Goal: Task Accomplishment & Management: Complete application form

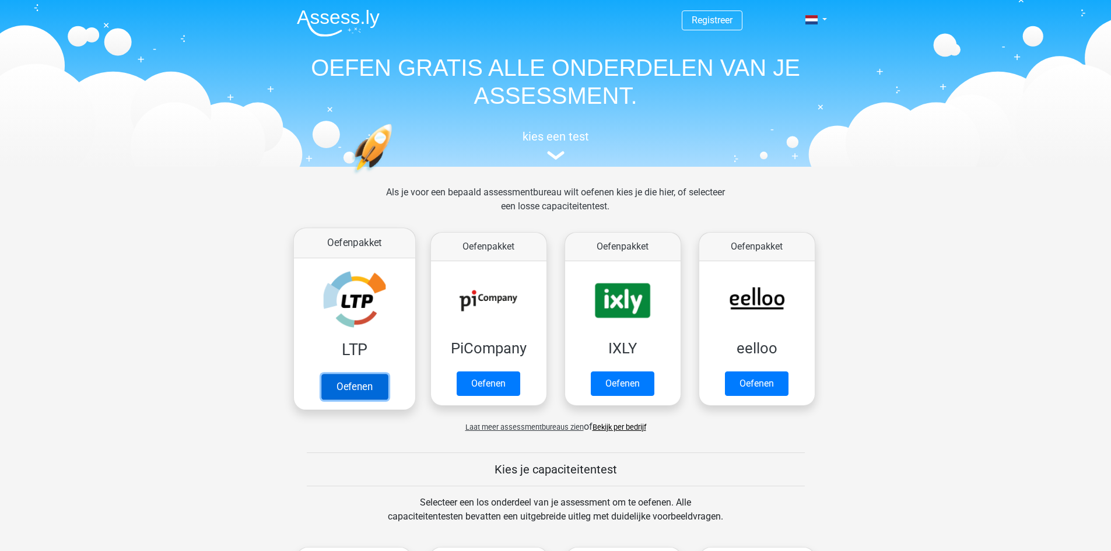
click at [346, 389] on link "Oefenen" at bounding box center [354, 387] width 66 height 26
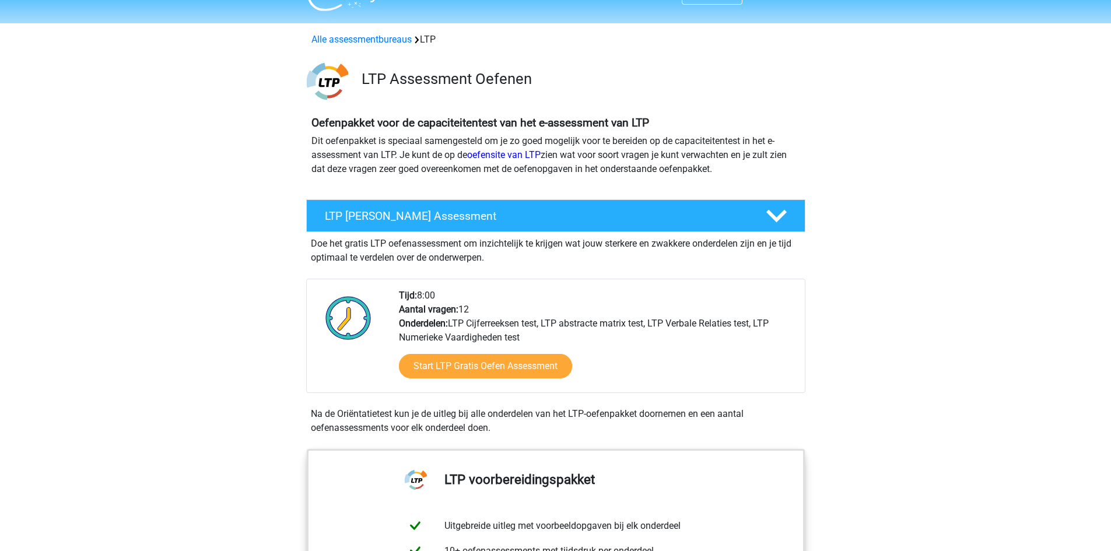
scroll to position [117, 0]
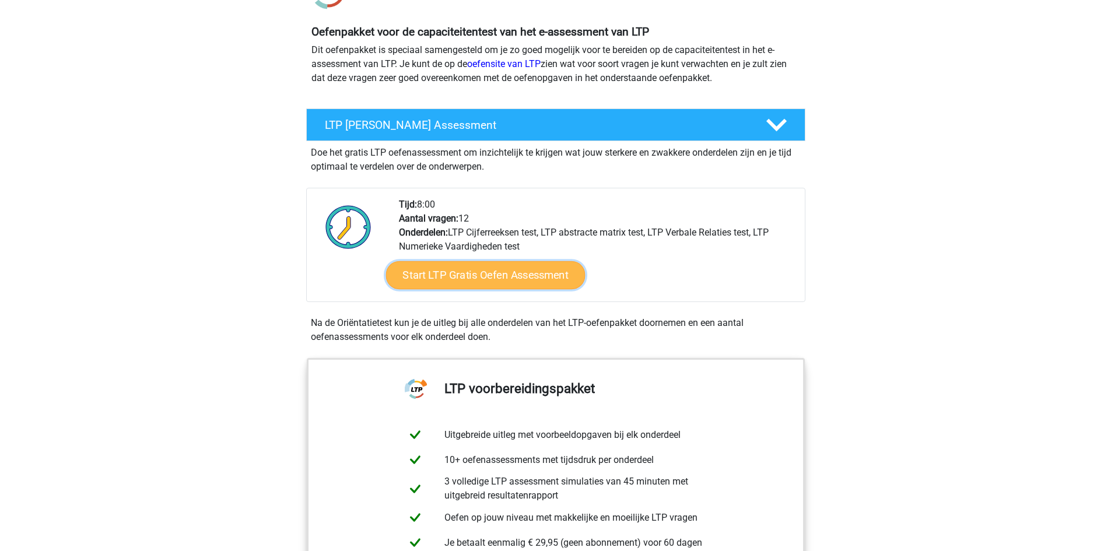
click at [432, 275] on link "Start LTP Gratis Oefen Assessment" at bounding box center [485, 275] width 199 height 28
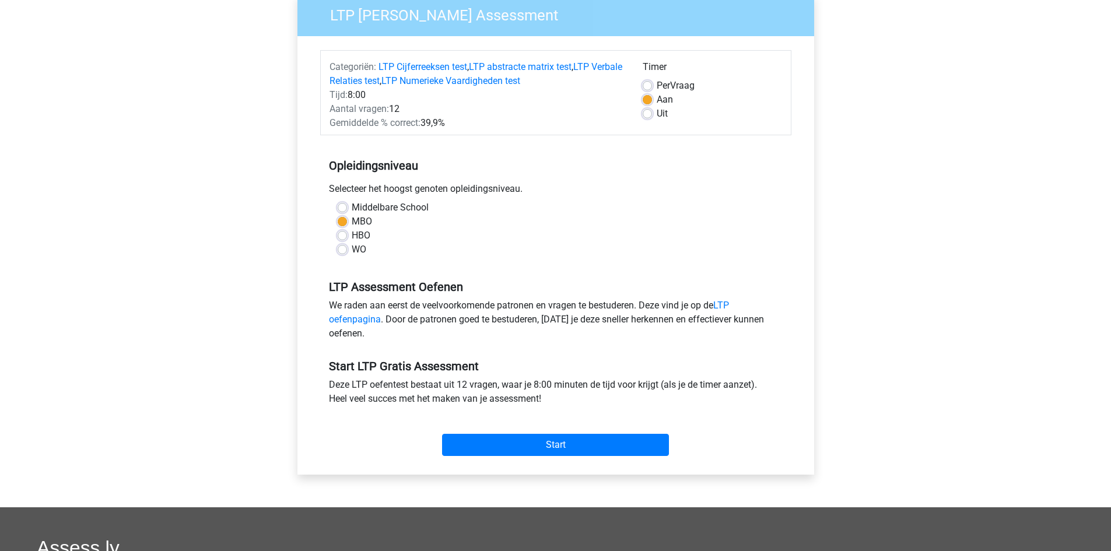
scroll to position [175, 0]
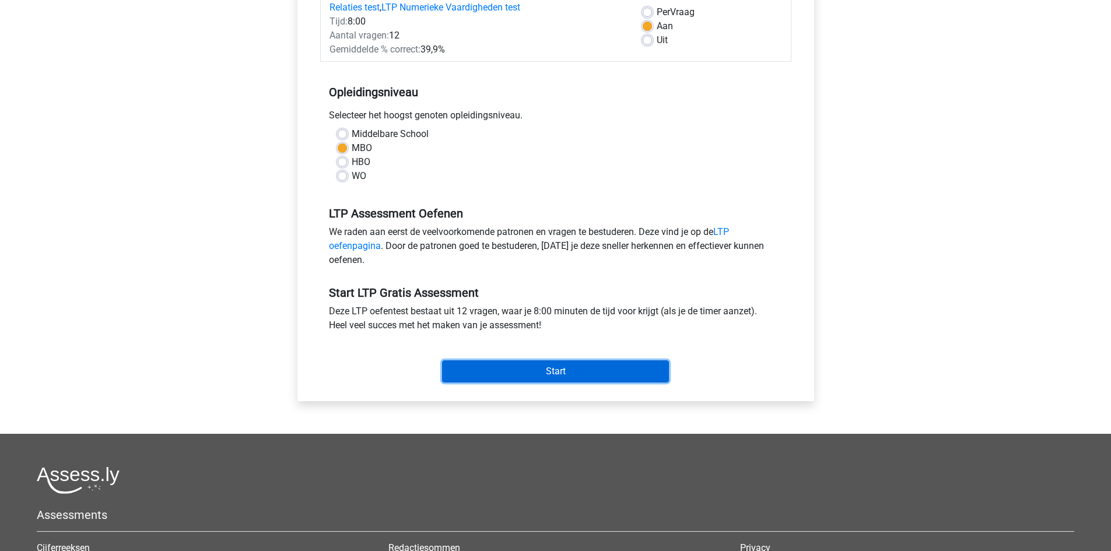
click at [461, 371] on input "Start" at bounding box center [555, 371] width 227 height 22
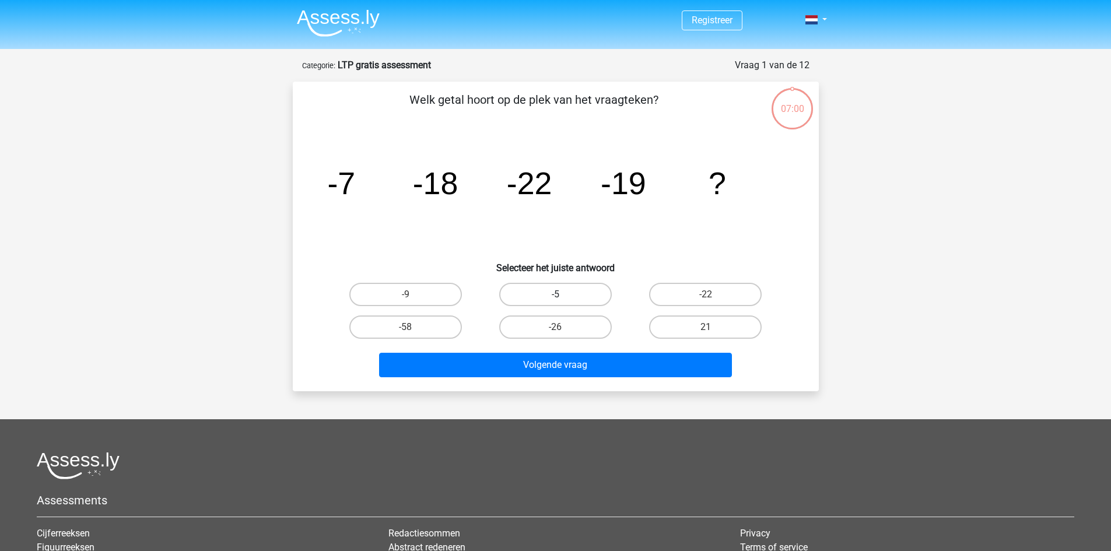
click at [541, 289] on label "-5" at bounding box center [555, 294] width 113 height 23
click at [555, 295] on input "-5" at bounding box center [559, 299] width 8 height 8
radio input "true"
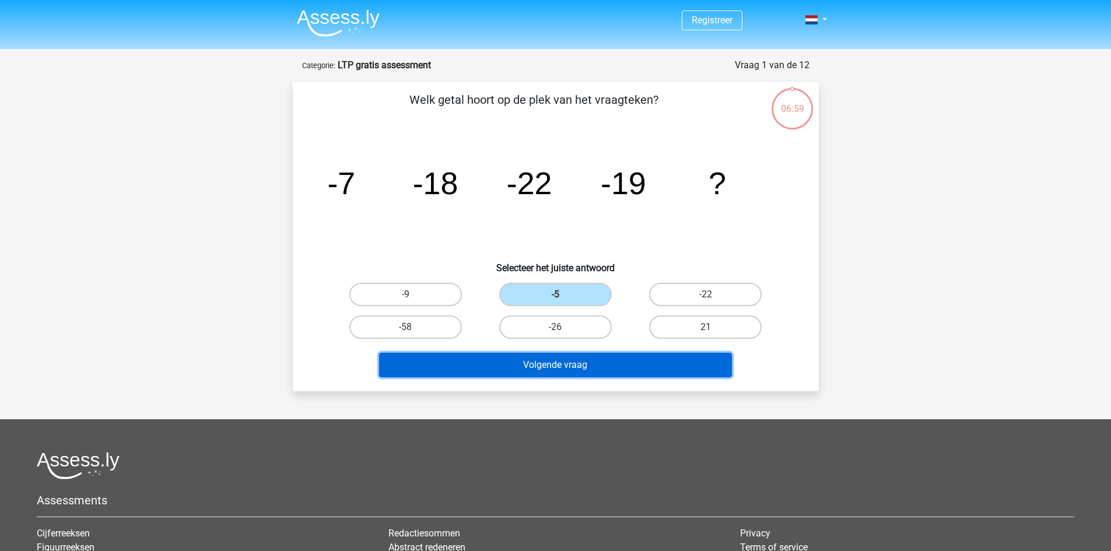
click at [546, 362] on button "Volgende vraag" at bounding box center [555, 365] width 353 height 24
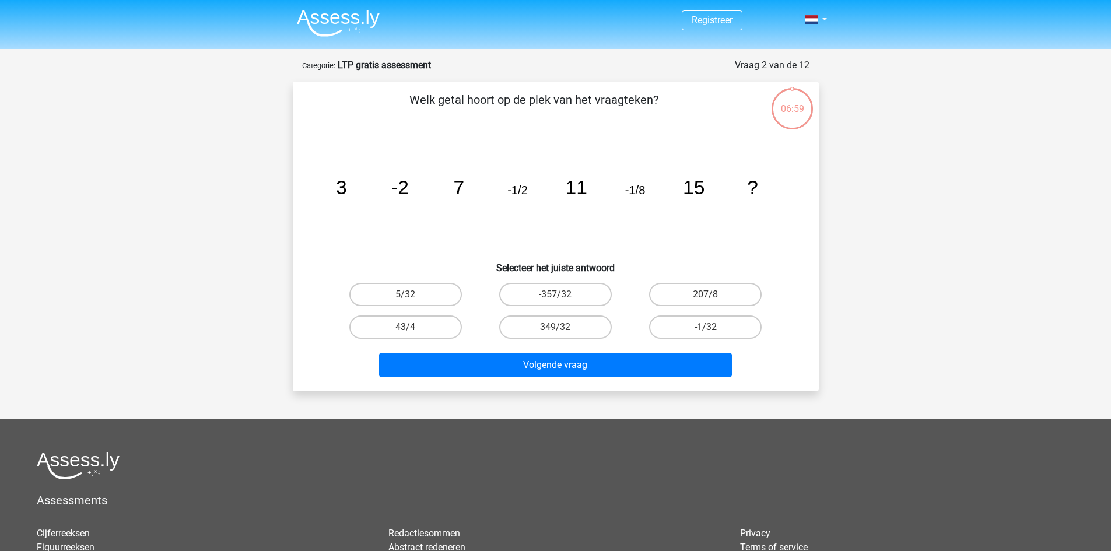
scroll to position [58, 0]
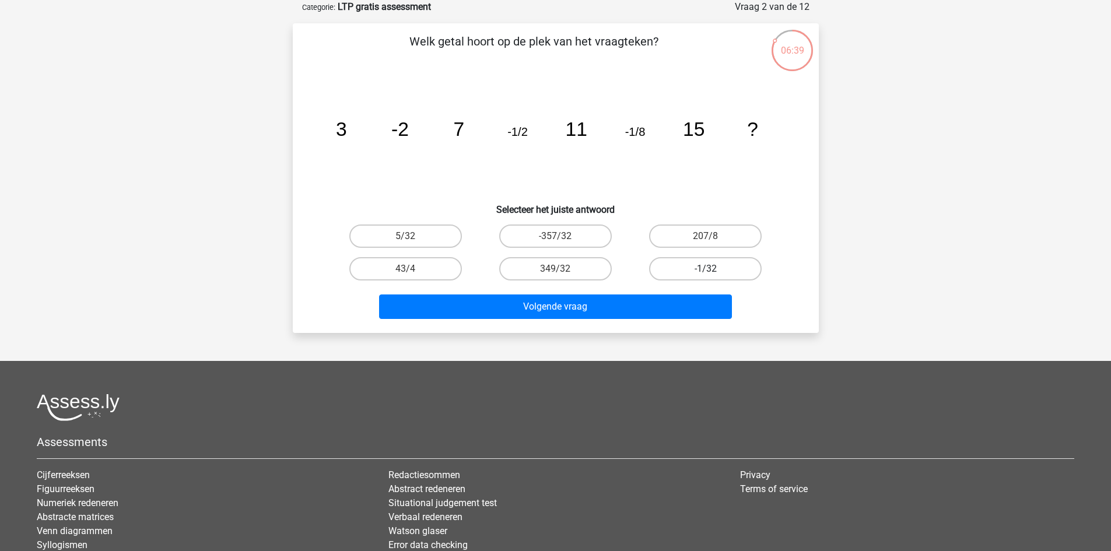
click at [674, 268] on label "-1/32" at bounding box center [705, 268] width 113 height 23
click at [706, 269] on input "-1/32" at bounding box center [710, 273] width 8 height 8
radio input "true"
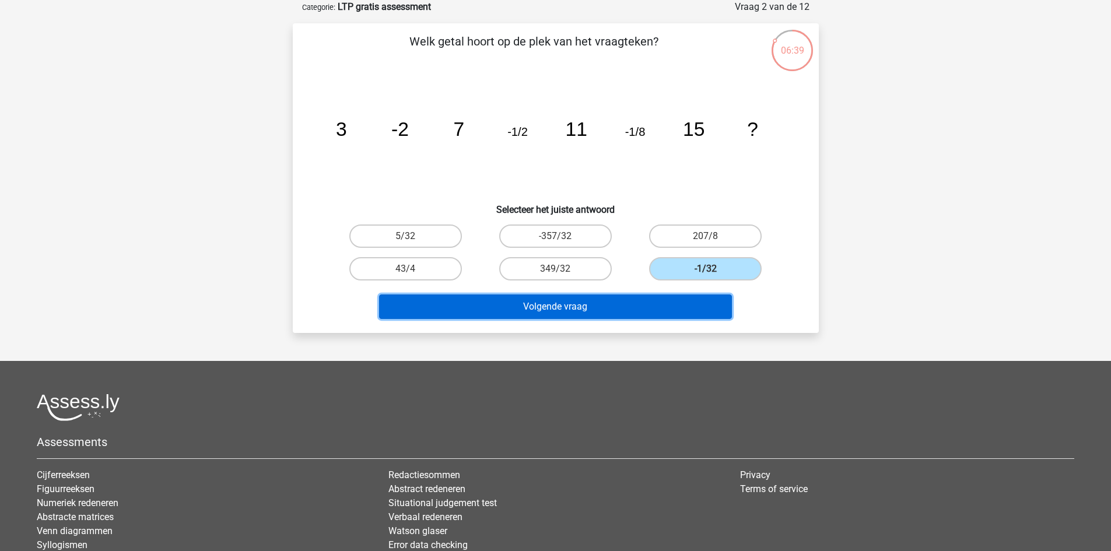
click at [615, 301] on button "Volgende vraag" at bounding box center [555, 307] width 353 height 24
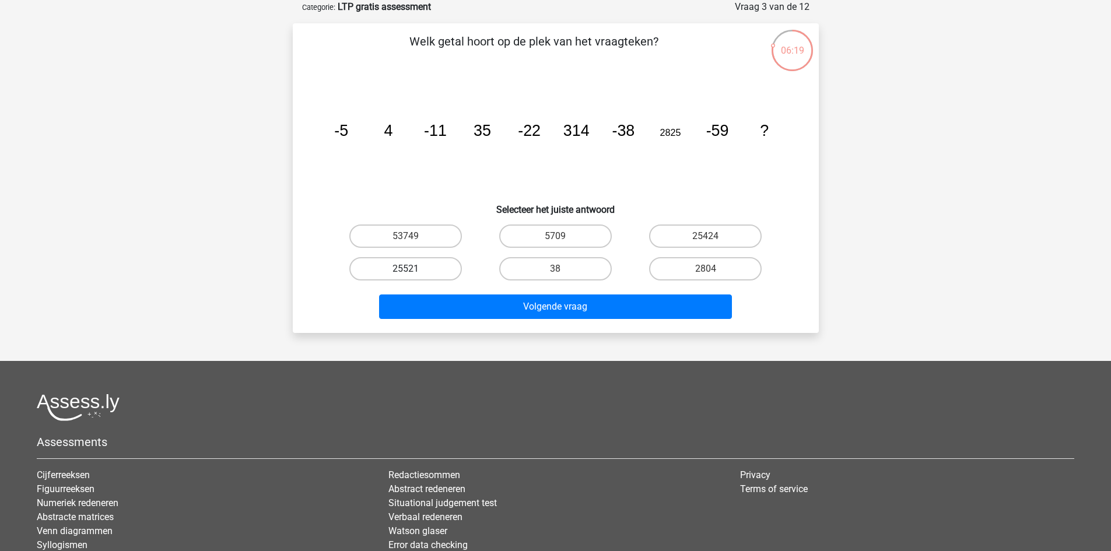
click at [407, 265] on label "25521" at bounding box center [405, 268] width 113 height 23
click at [407, 269] on input "25521" at bounding box center [409, 273] width 8 height 8
radio input "true"
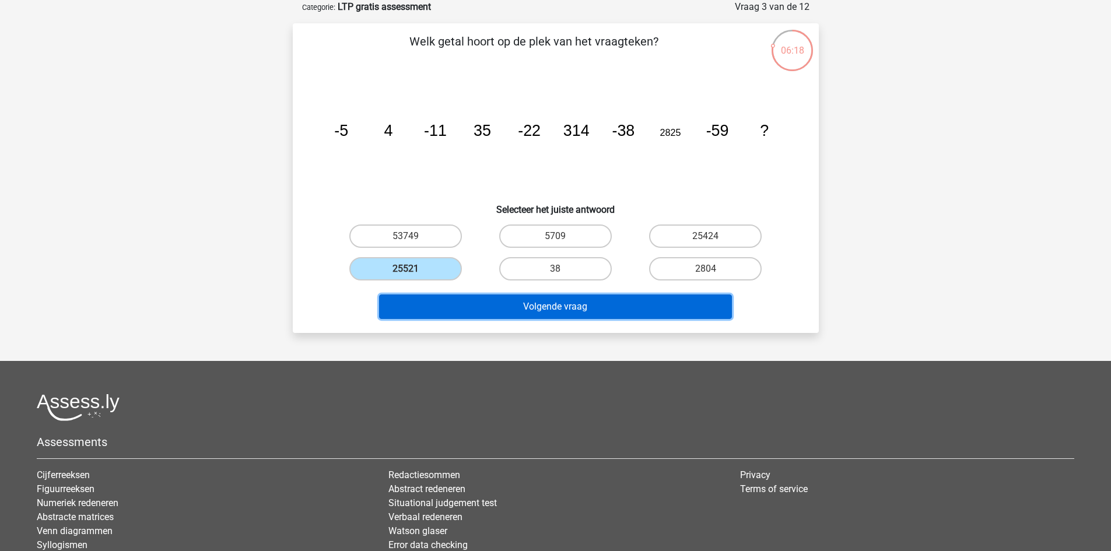
click at [463, 309] on button "Volgende vraag" at bounding box center [555, 307] width 353 height 24
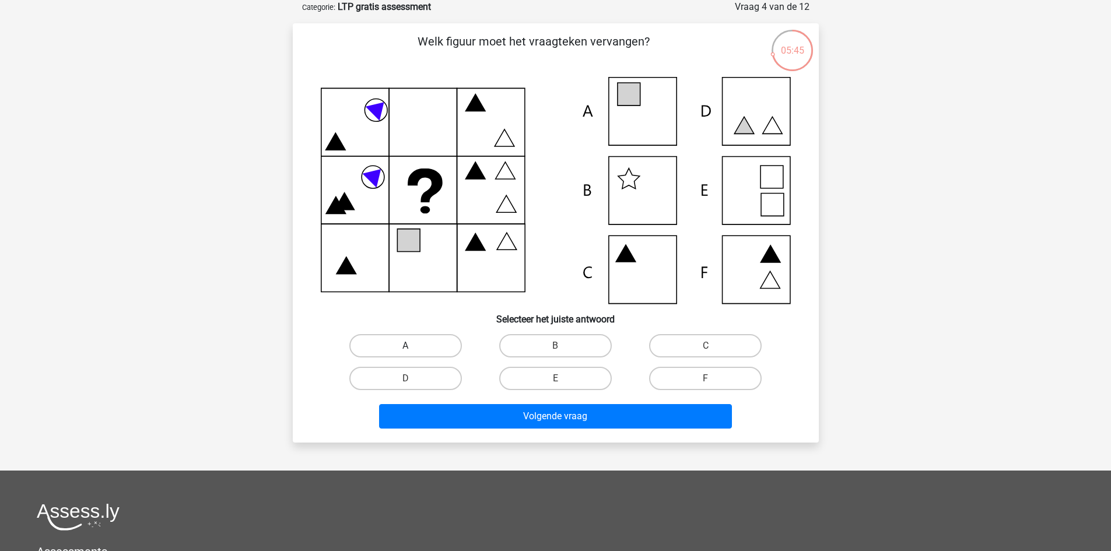
click at [433, 341] on label "A" at bounding box center [405, 345] width 113 height 23
click at [413, 346] on input "A" at bounding box center [409, 350] width 8 height 8
radio input "true"
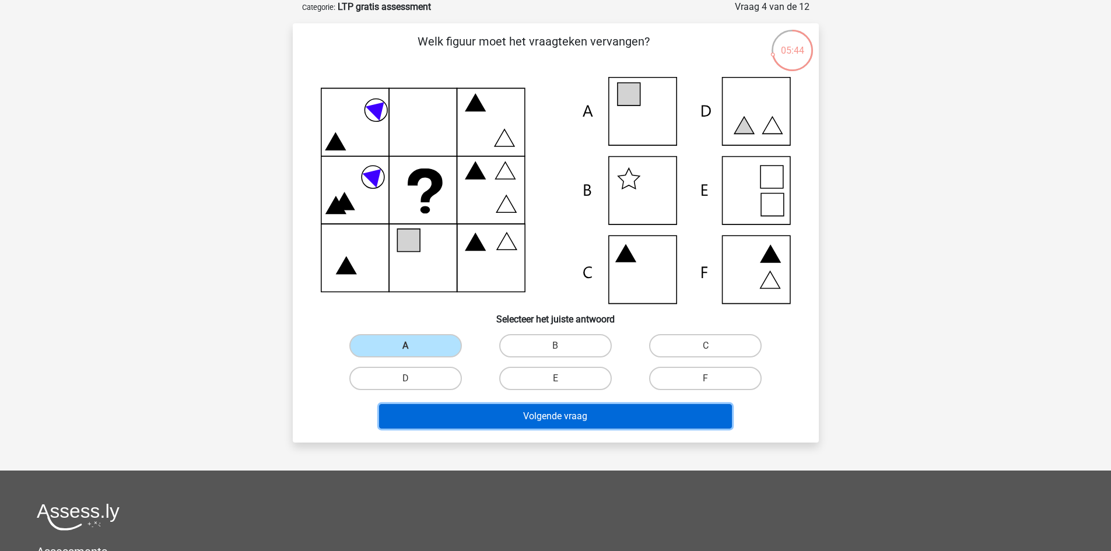
click at [479, 408] on button "Volgende vraag" at bounding box center [555, 416] width 353 height 24
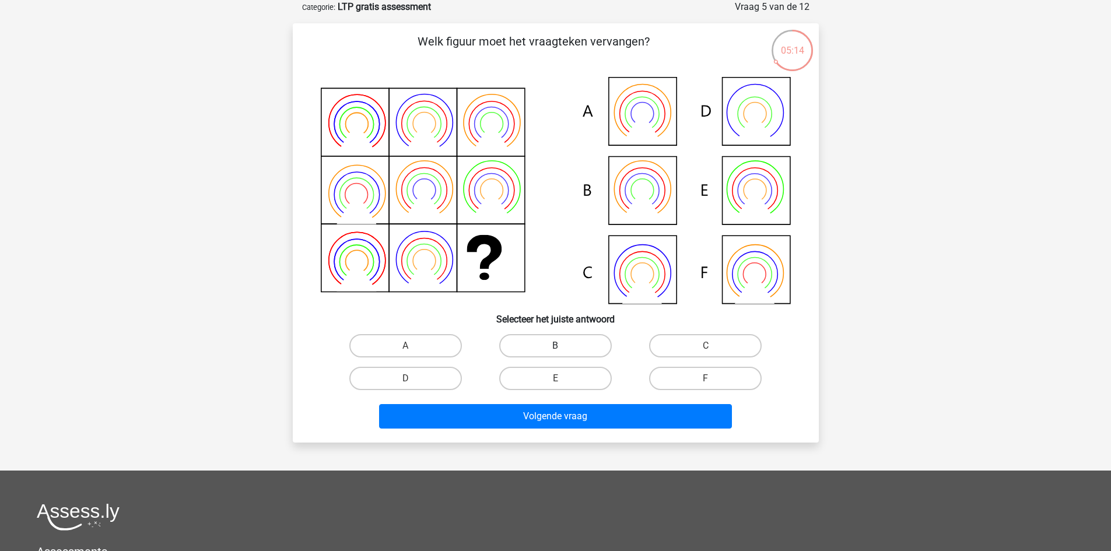
click at [562, 340] on label "B" at bounding box center [555, 345] width 113 height 23
click at [562, 346] on input "B" at bounding box center [559, 350] width 8 height 8
radio input "true"
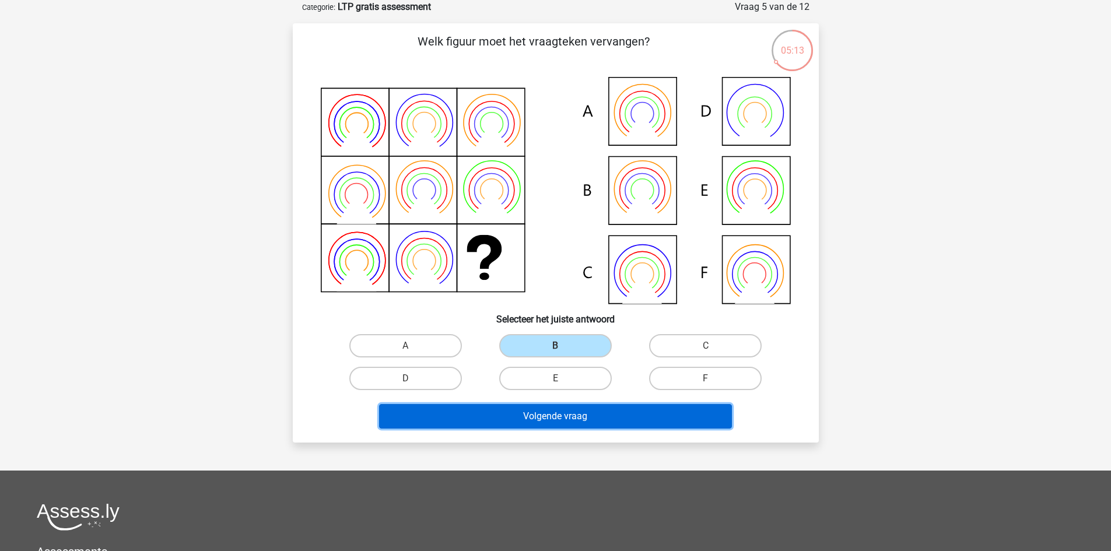
click at [569, 421] on button "Volgende vraag" at bounding box center [555, 416] width 353 height 24
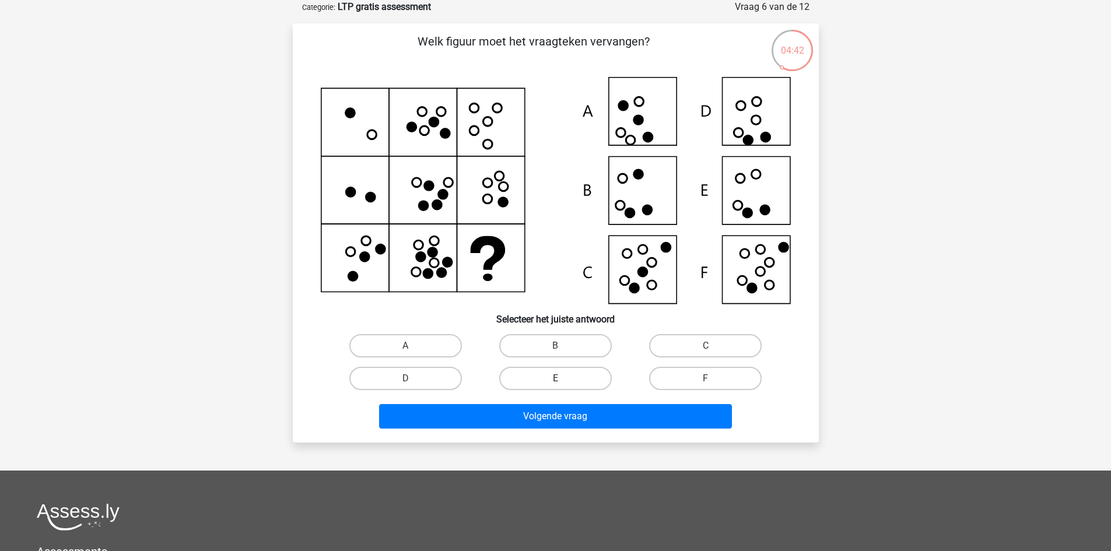
click at [542, 382] on label "E" at bounding box center [555, 378] width 113 height 23
click at [555, 382] on input "E" at bounding box center [559, 383] width 8 height 8
radio input "true"
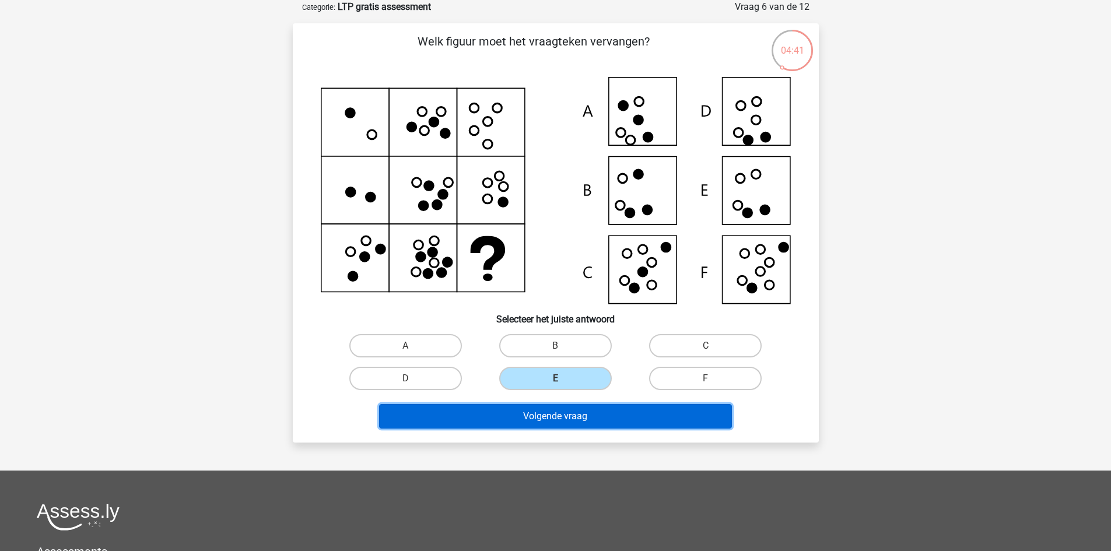
click at [564, 418] on button "Volgende vraag" at bounding box center [555, 416] width 353 height 24
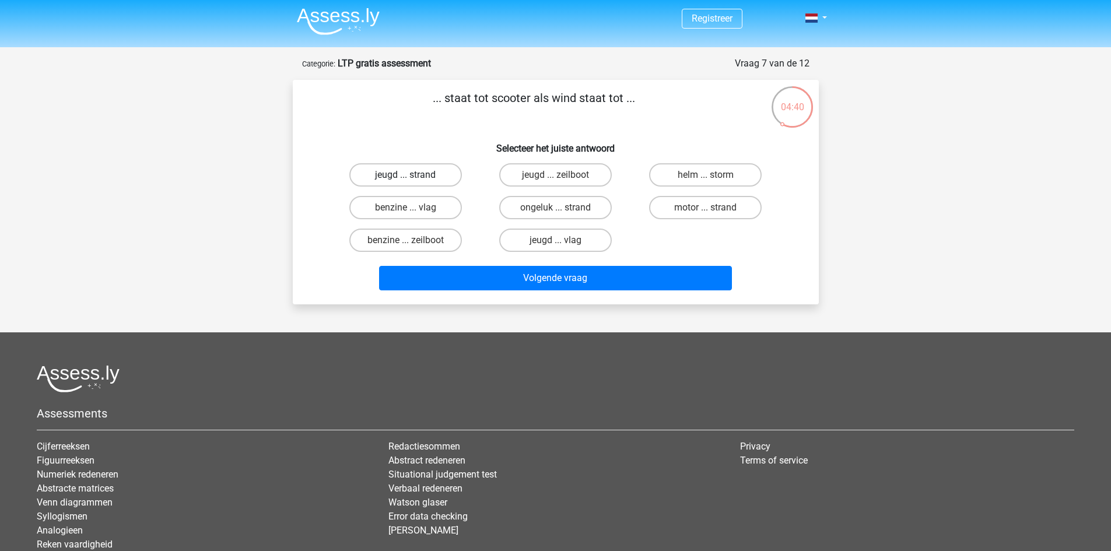
scroll to position [0, 0]
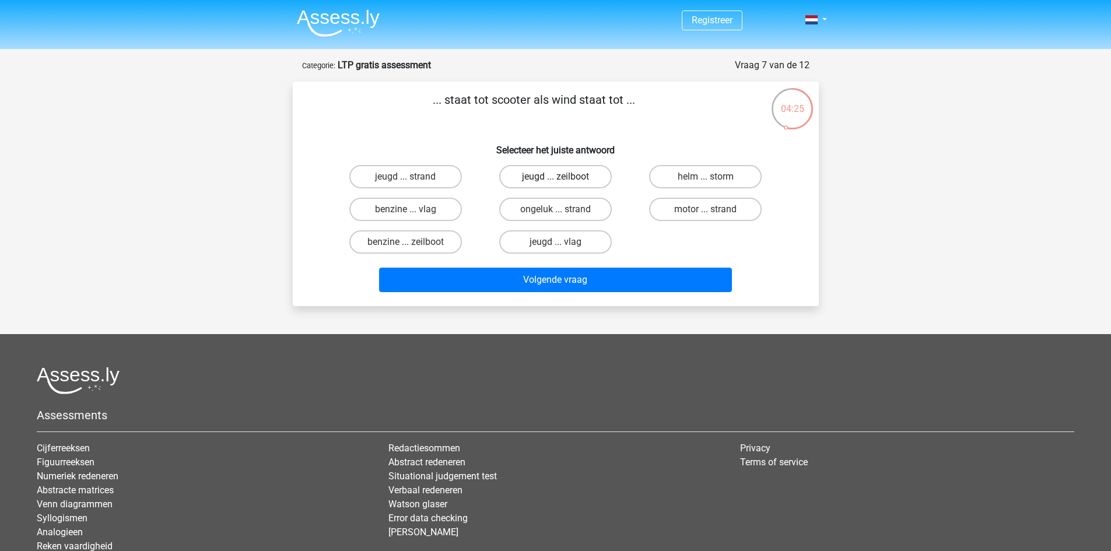
click at [565, 181] on label "jeugd ... zeilboot" at bounding box center [555, 176] width 113 height 23
click at [563, 181] on input "jeugd ... zeilboot" at bounding box center [559, 181] width 8 height 8
radio input "true"
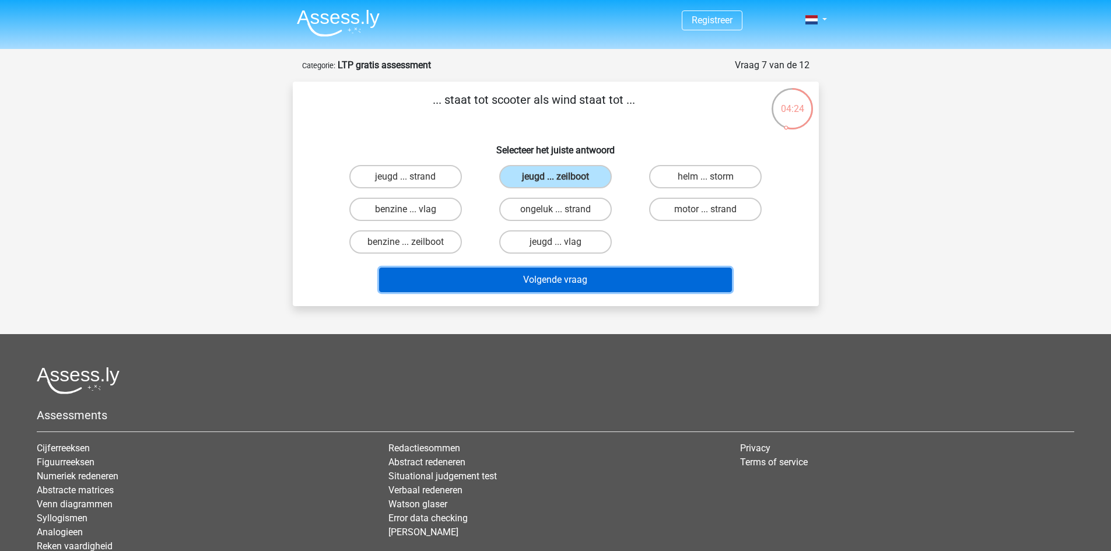
click at [572, 278] on button "Volgende vraag" at bounding box center [555, 280] width 353 height 24
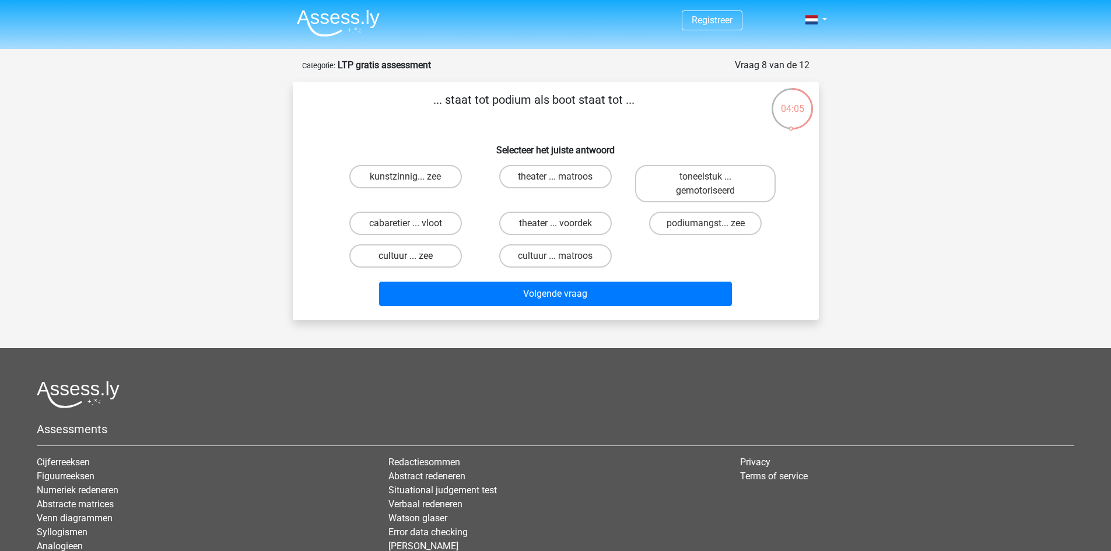
click at [416, 260] on label "cultuur ... zee" at bounding box center [405, 255] width 113 height 23
click at [413, 260] on input "cultuur ... zee" at bounding box center [409, 260] width 8 height 8
radio input "true"
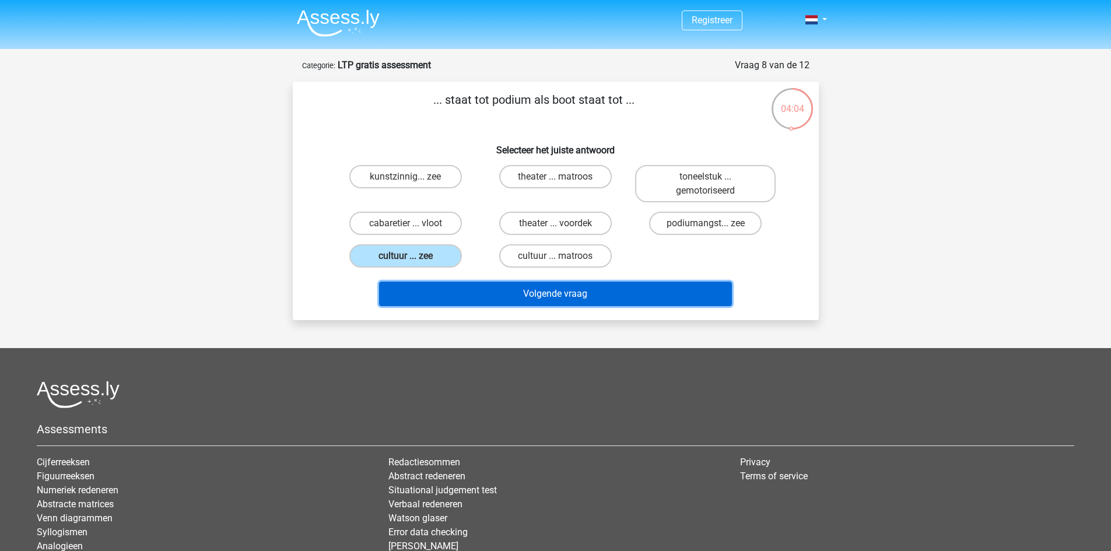
click at [551, 292] on button "Volgende vraag" at bounding box center [555, 294] width 353 height 24
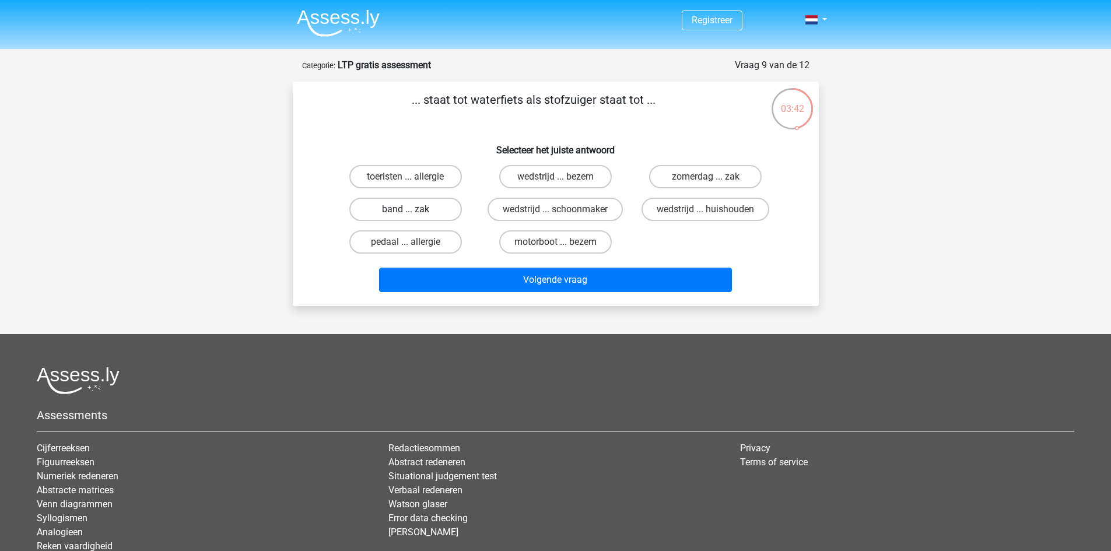
click at [424, 212] on label "band ... zak" at bounding box center [405, 209] width 113 height 23
click at [413, 212] on input "band ... zak" at bounding box center [409, 213] width 8 height 8
radio input "true"
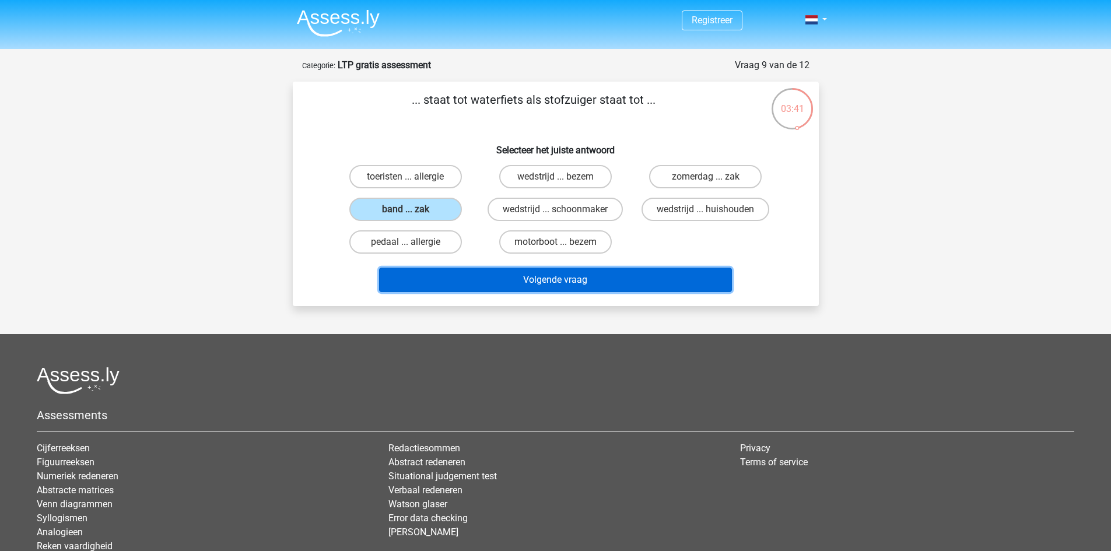
click at [446, 278] on button "Volgende vraag" at bounding box center [555, 280] width 353 height 24
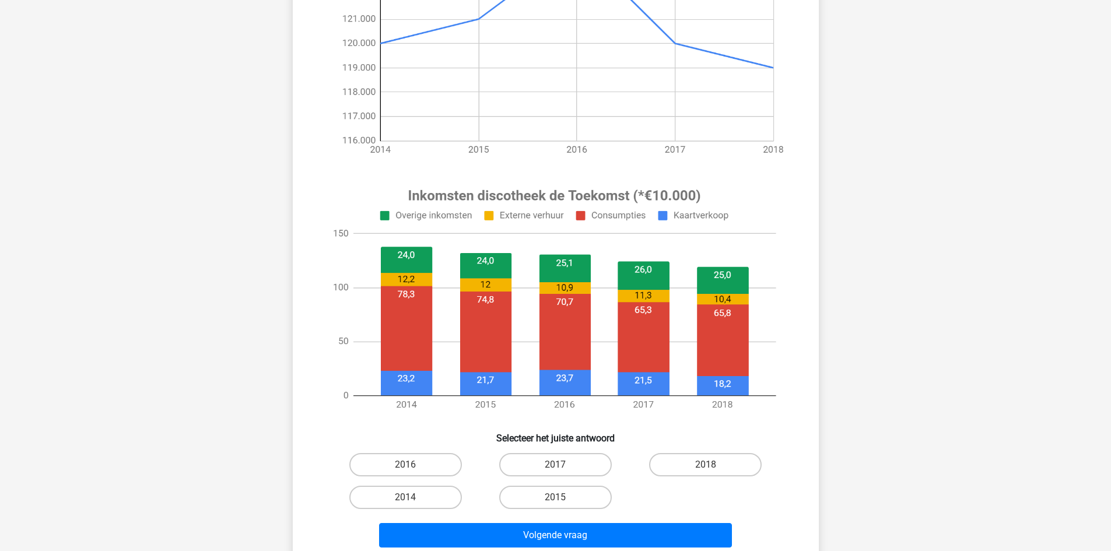
scroll to position [292, 0]
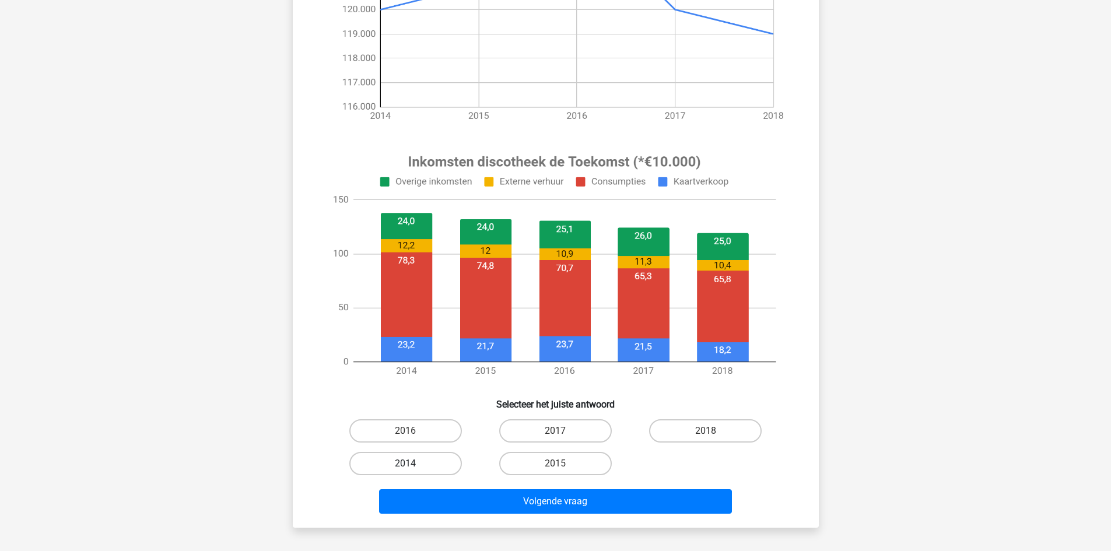
click at [403, 458] on label "2014" at bounding box center [405, 463] width 113 height 23
click at [405, 464] on input "2014" at bounding box center [409, 468] width 8 height 8
radio input "true"
click at [483, 486] on div "Volgende vraag" at bounding box center [555, 499] width 489 height 38
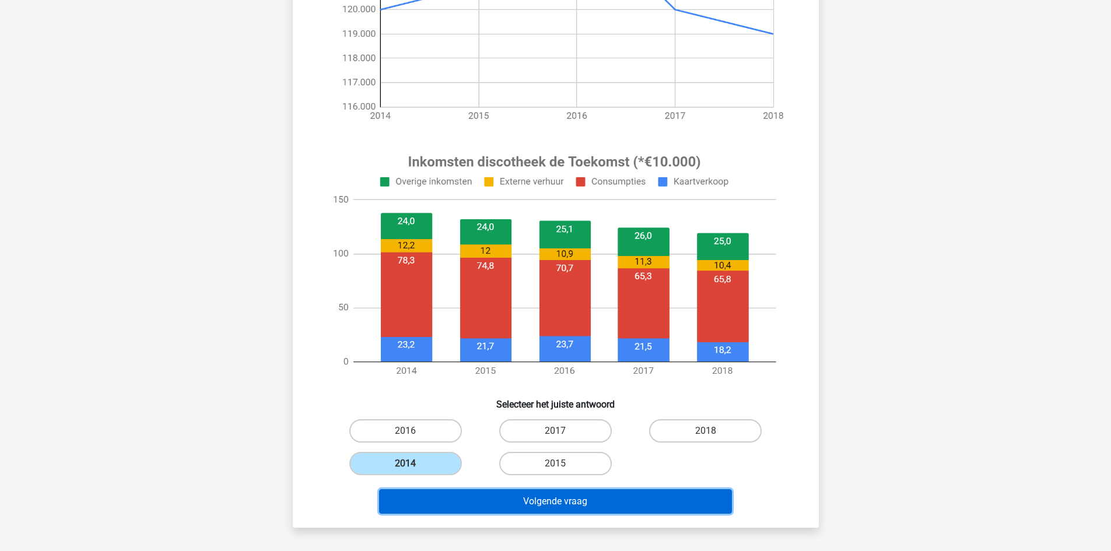
click at [483, 494] on button "Volgende vraag" at bounding box center [555, 501] width 353 height 24
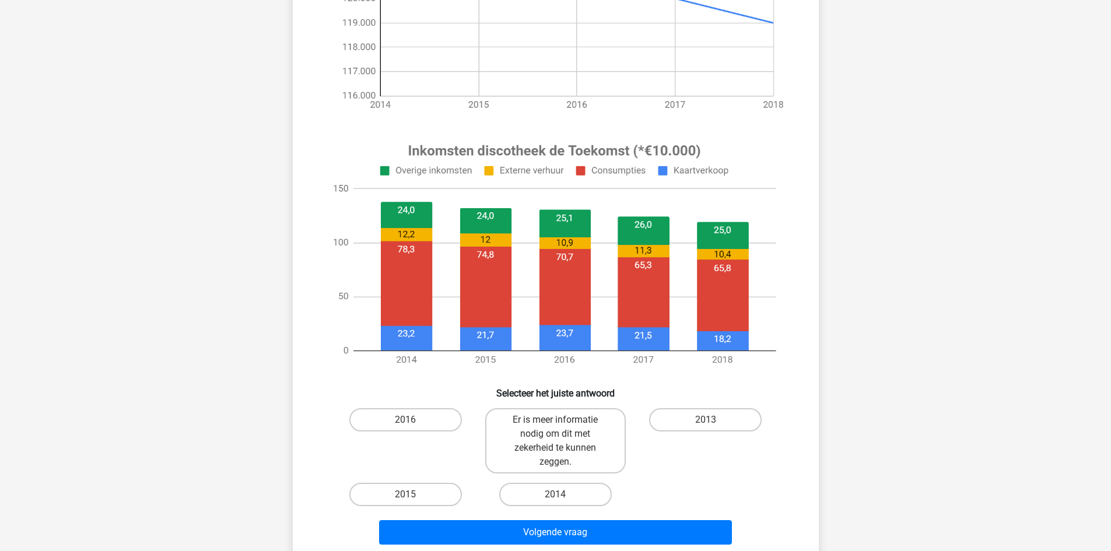
scroll to position [408, 0]
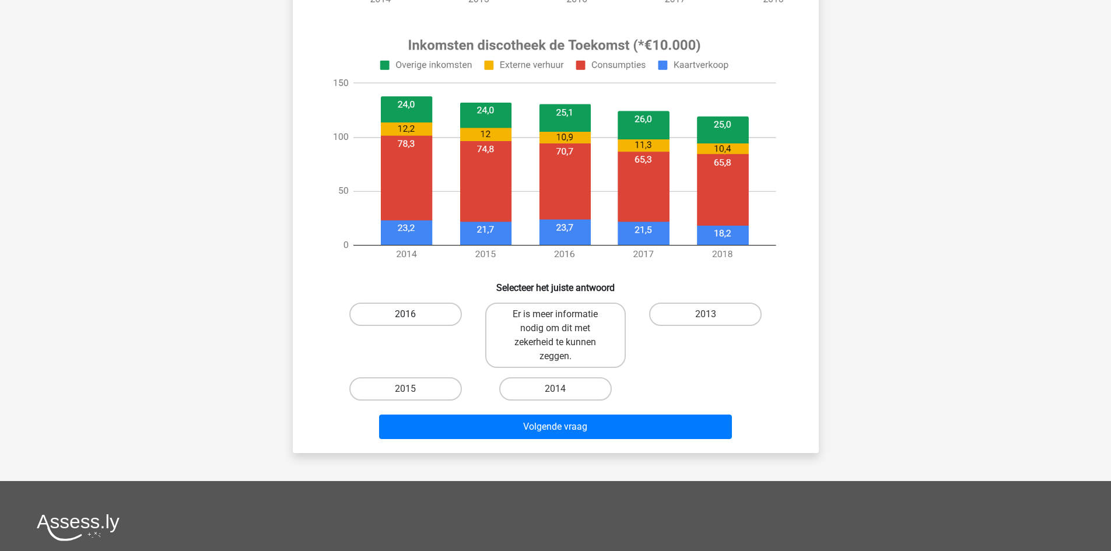
click at [425, 318] on label "2016" at bounding box center [405, 314] width 113 height 23
click at [413, 318] on input "2016" at bounding box center [409, 318] width 8 height 8
radio input "true"
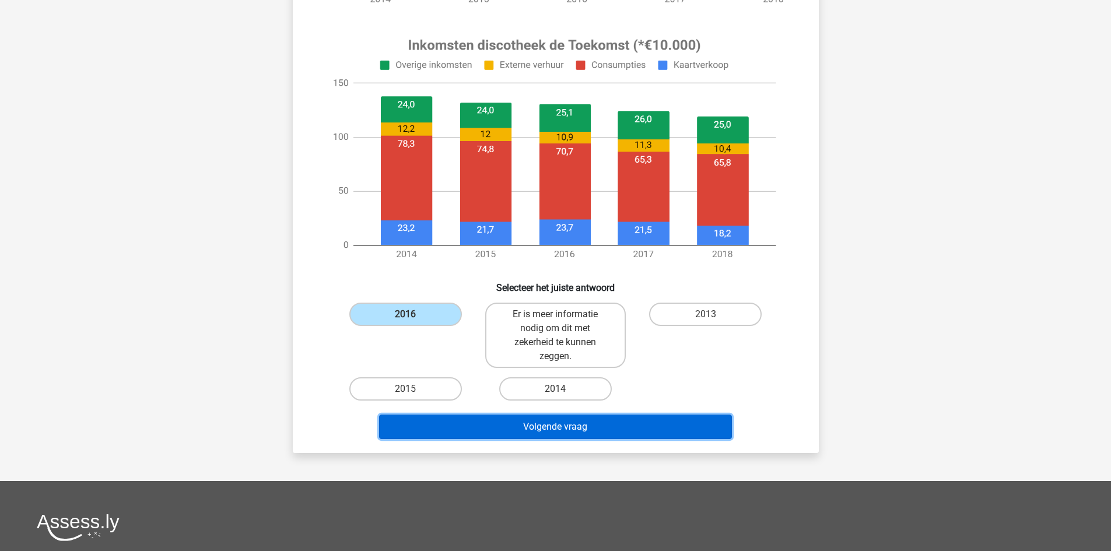
click at [487, 429] on button "Volgende vraag" at bounding box center [555, 427] width 353 height 24
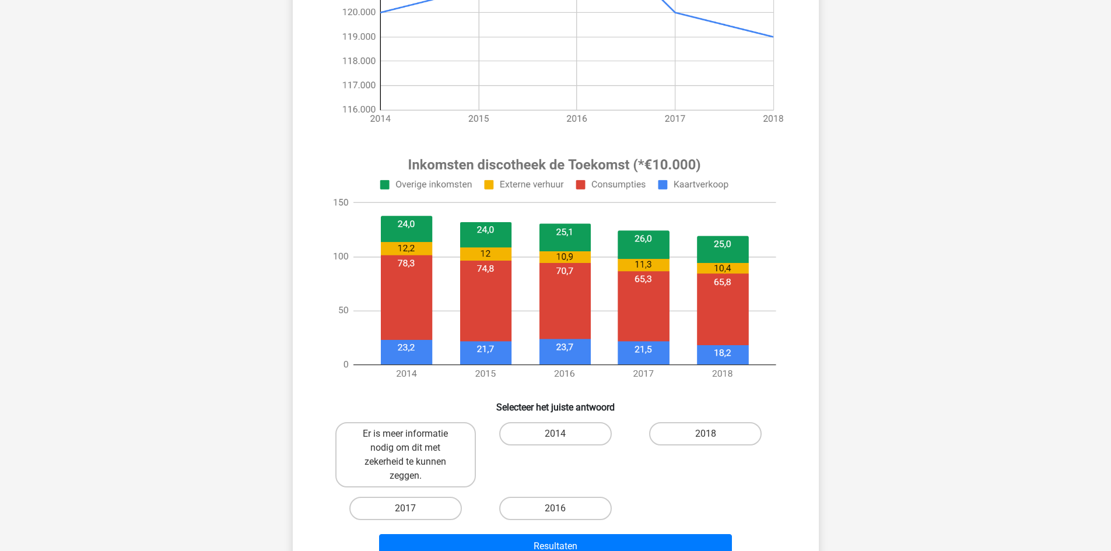
scroll to position [292, 0]
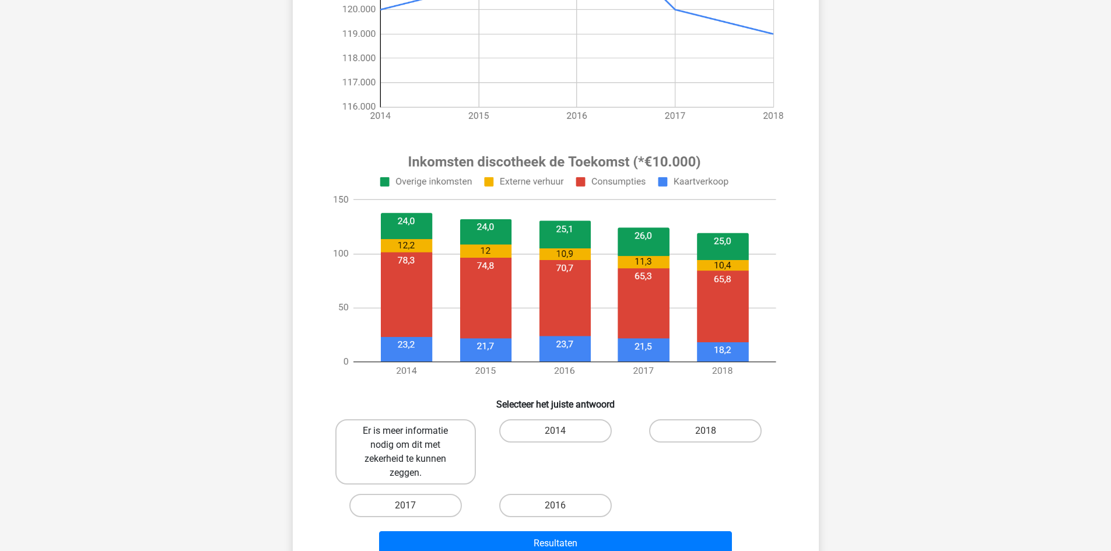
click at [444, 437] on label "Er is meer informatie nodig om dit met zekerheid te kunnen zeggen." at bounding box center [405, 451] width 141 height 65
click at [413, 437] on input "Er is meer informatie nodig om dit met zekerheid te kunnen zeggen." at bounding box center [409, 435] width 8 height 8
radio input "true"
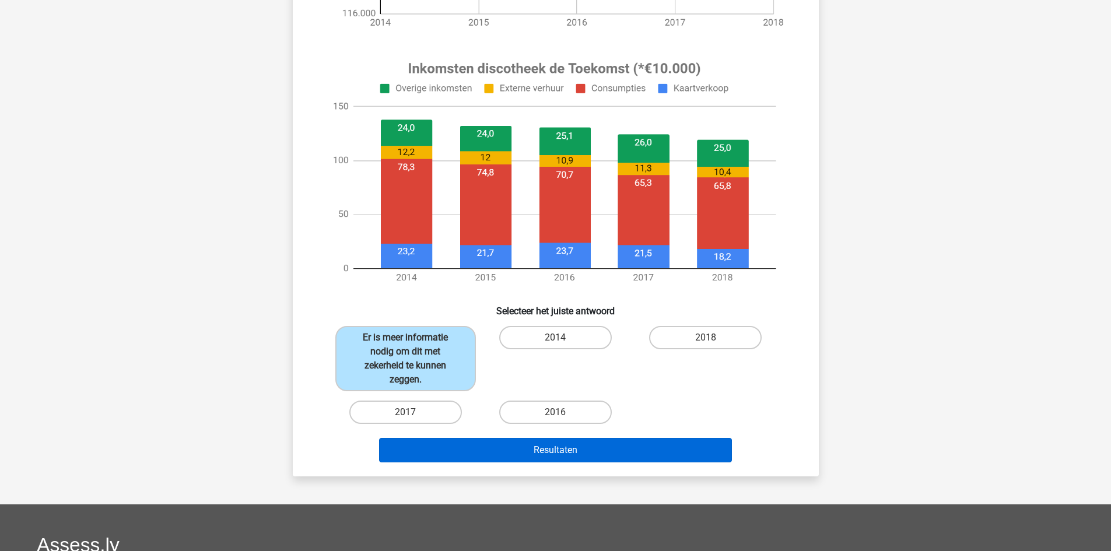
scroll to position [408, 0]
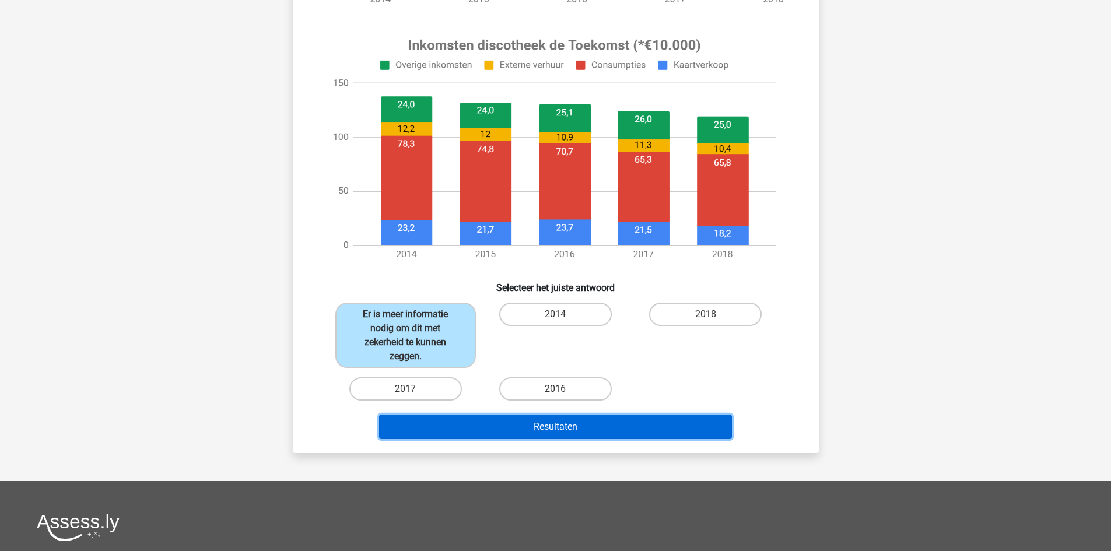
click at [460, 425] on button "Resultaten" at bounding box center [555, 427] width 353 height 24
